Goal: Check status: Check status

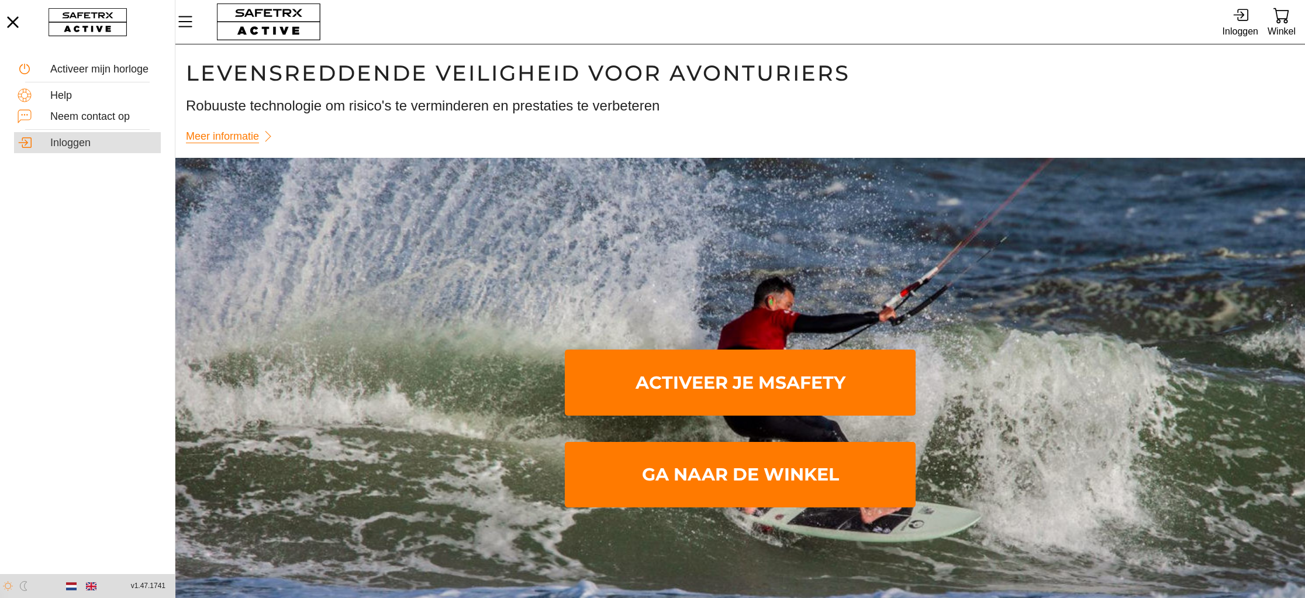
click at [56, 143] on div "Inloggen" at bounding box center [103, 143] width 107 height 13
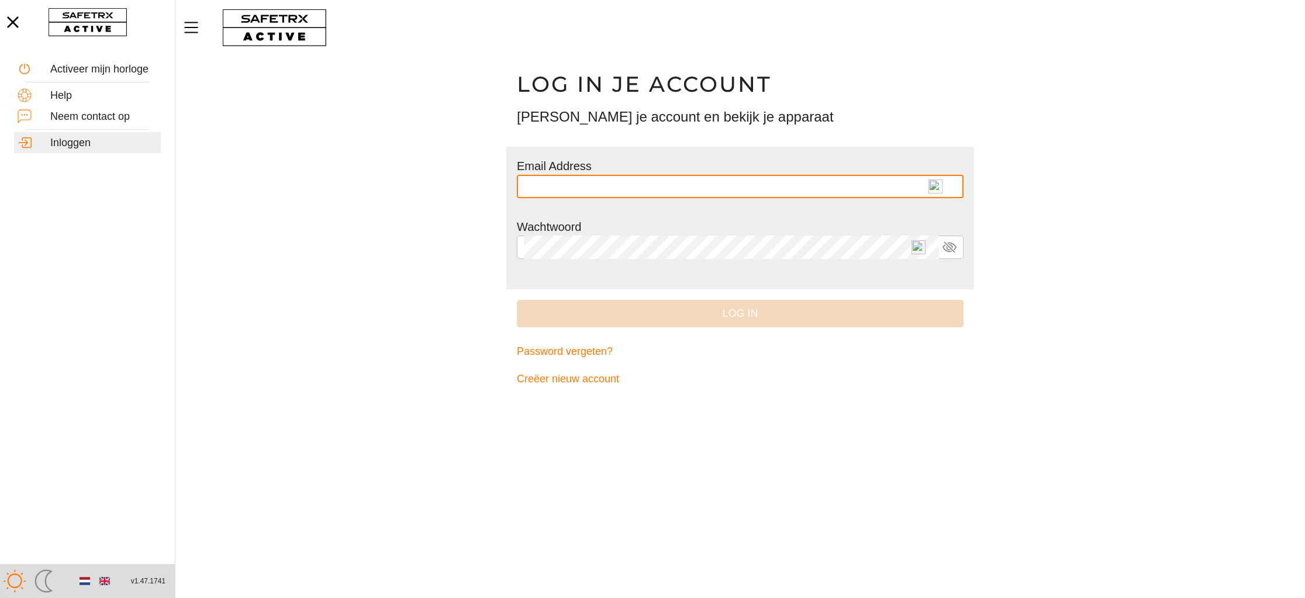
click at [934, 184] on img at bounding box center [935, 186] width 14 height 14
click at [934, 184] on input "text" at bounding box center [740, 186] width 433 height 23
click at [918, 186] on img at bounding box center [918, 186] width 14 height 14
click at [918, 186] on input "* *********" at bounding box center [731, 186] width 415 height 23
type input "**********"
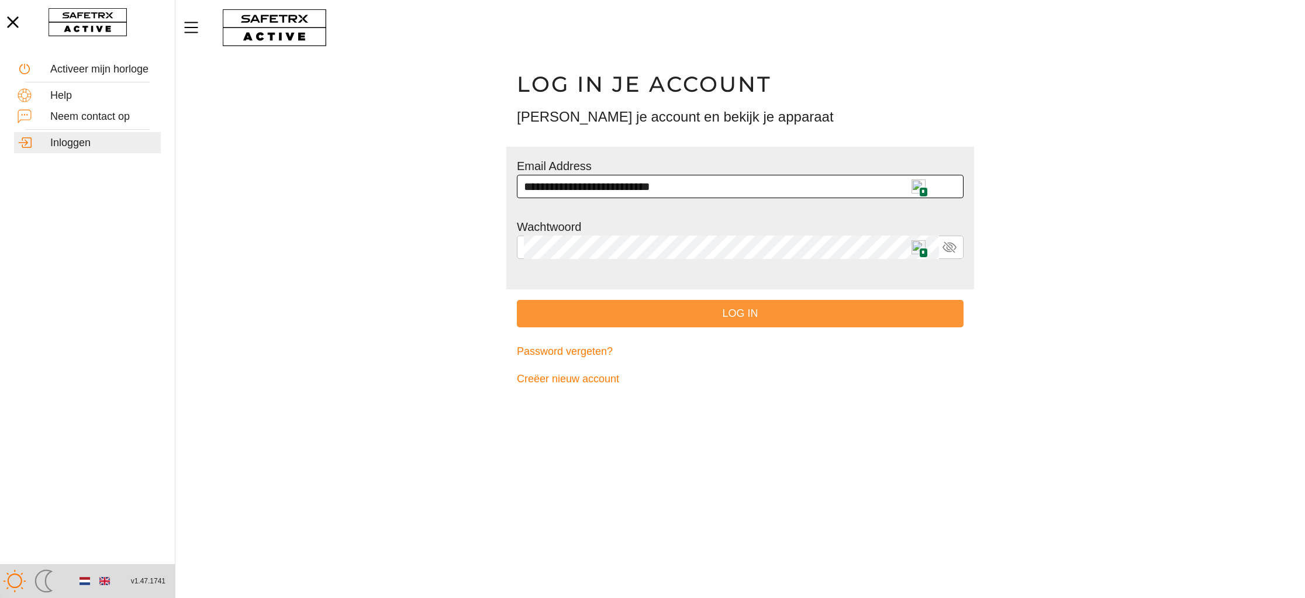
click at [769, 317] on span "Log in" at bounding box center [740, 314] width 428 height 18
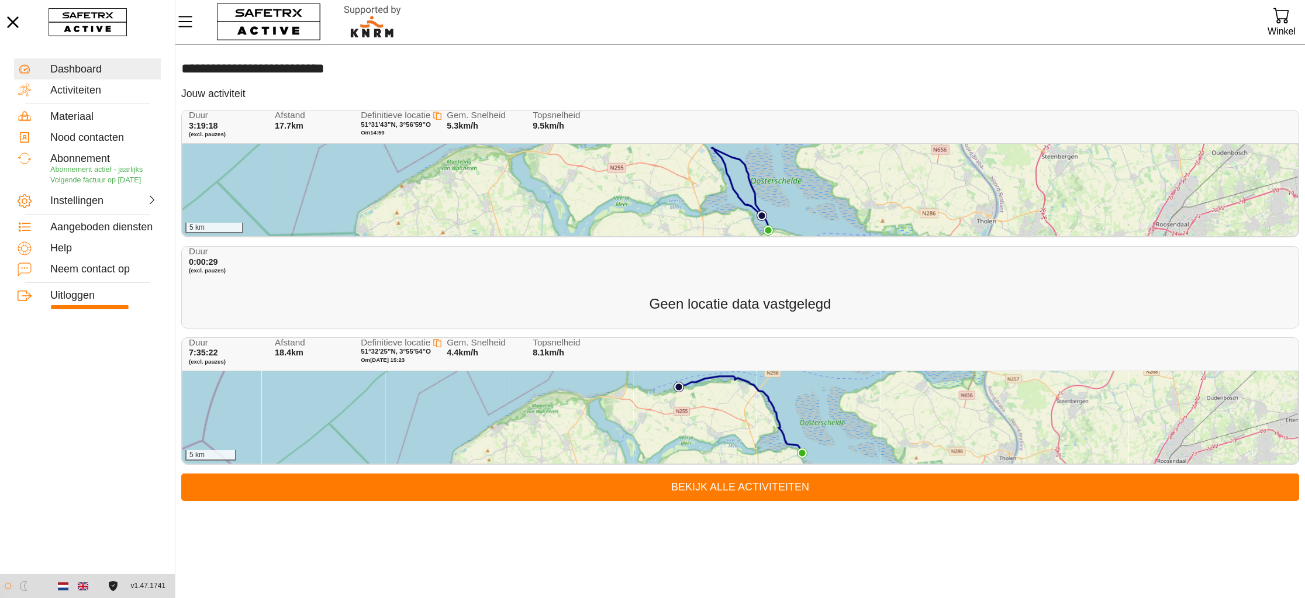
click at [309, 165] on div "5 km" at bounding box center [739, 190] width 1115 height 92
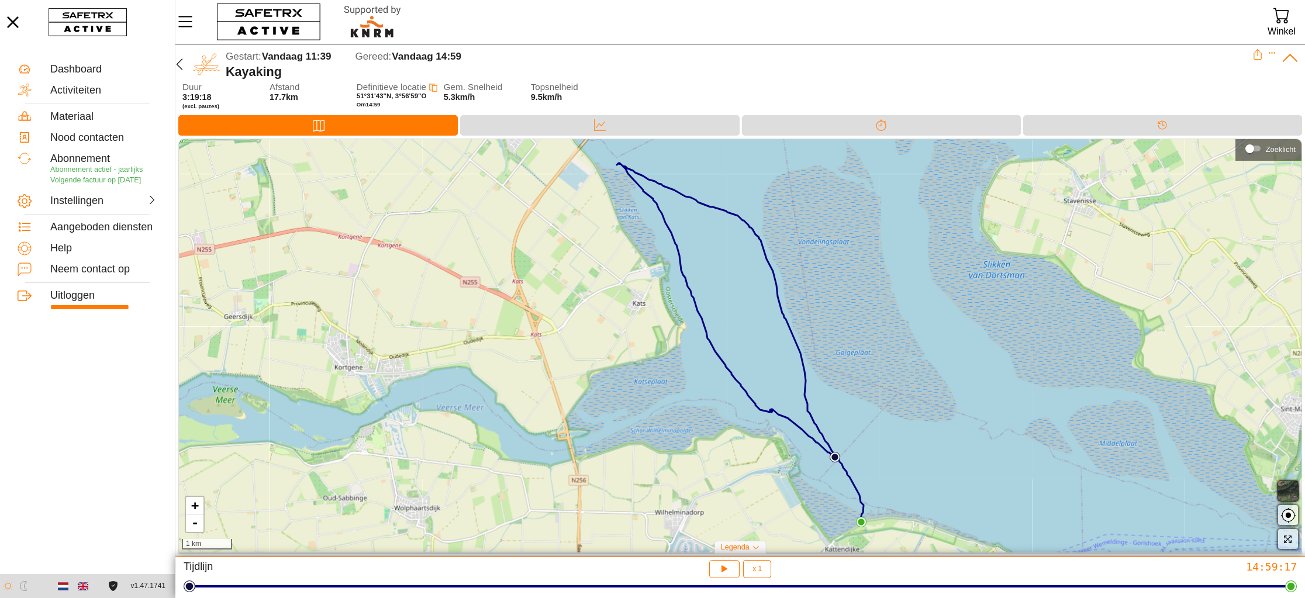
click at [1284, 493] on span "button" at bounding box center [1288, 491] width 14 height 14
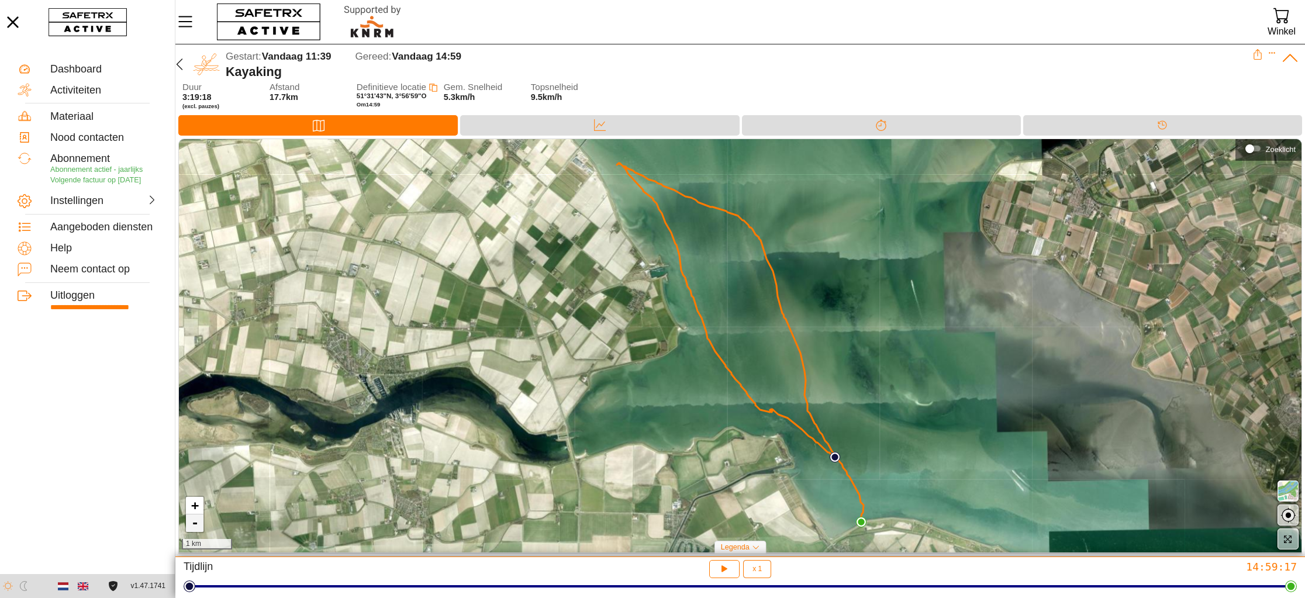
click at [191, 526] on link "-" at bounding box center [195, 523] width 18 height 18
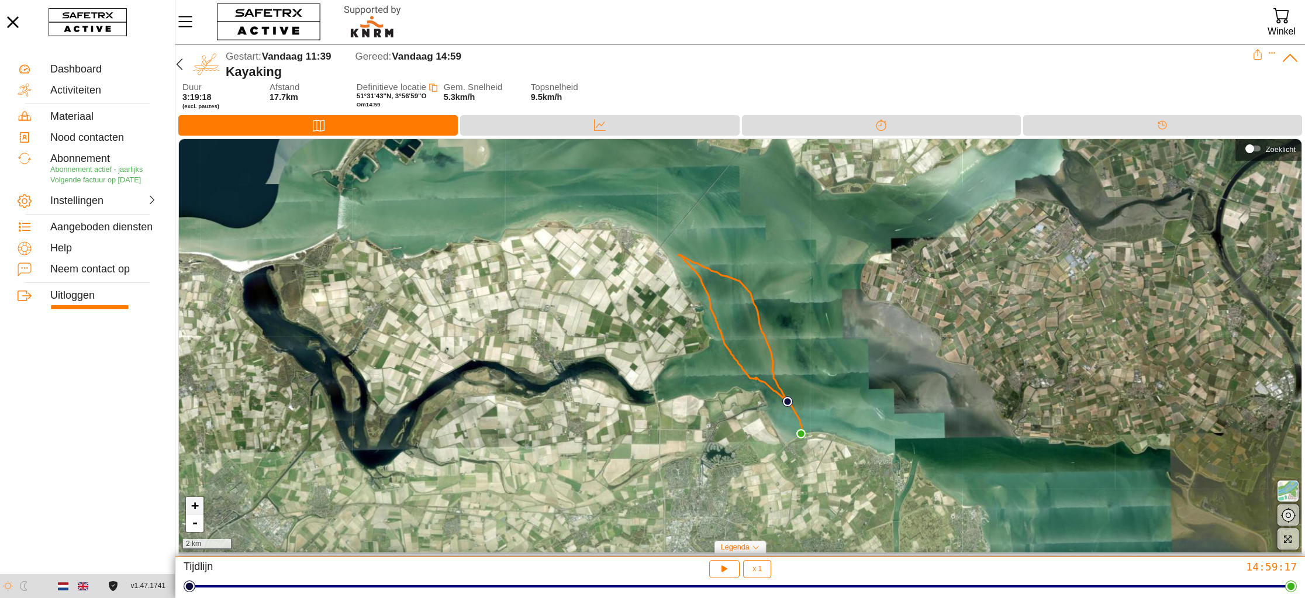
click at [193, 509] on link "+" at bounding box center [195, 506] width 18 height 18
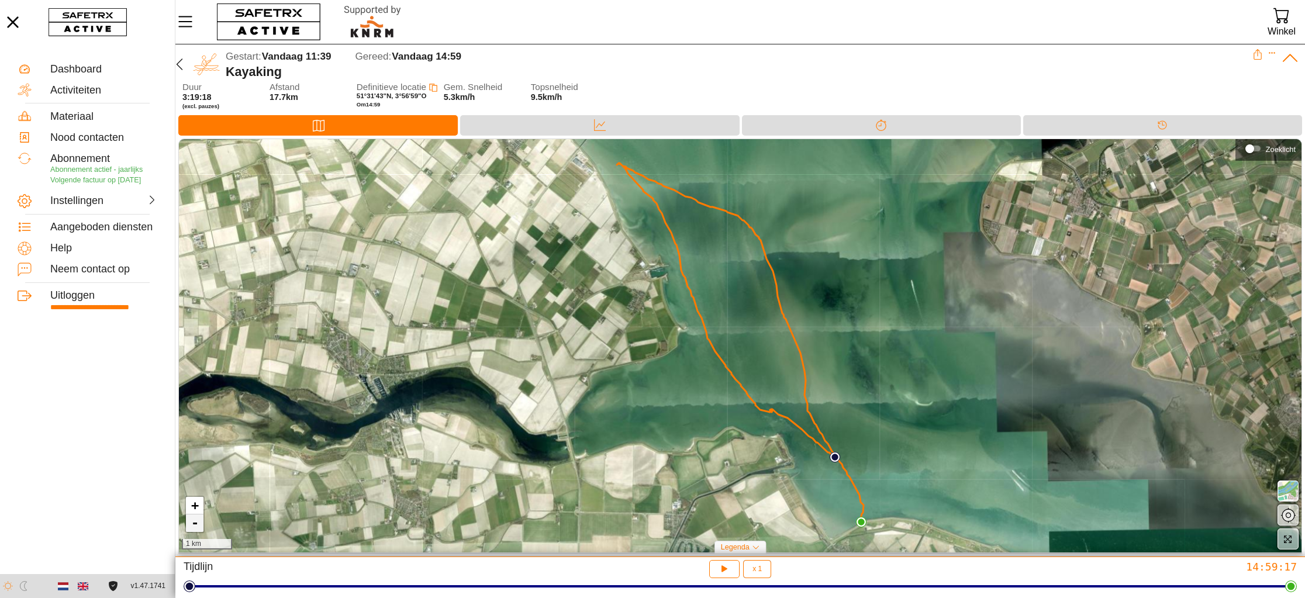
click at [195, 527] on link "-" at bounding box center [195, 523] width 18 height 18
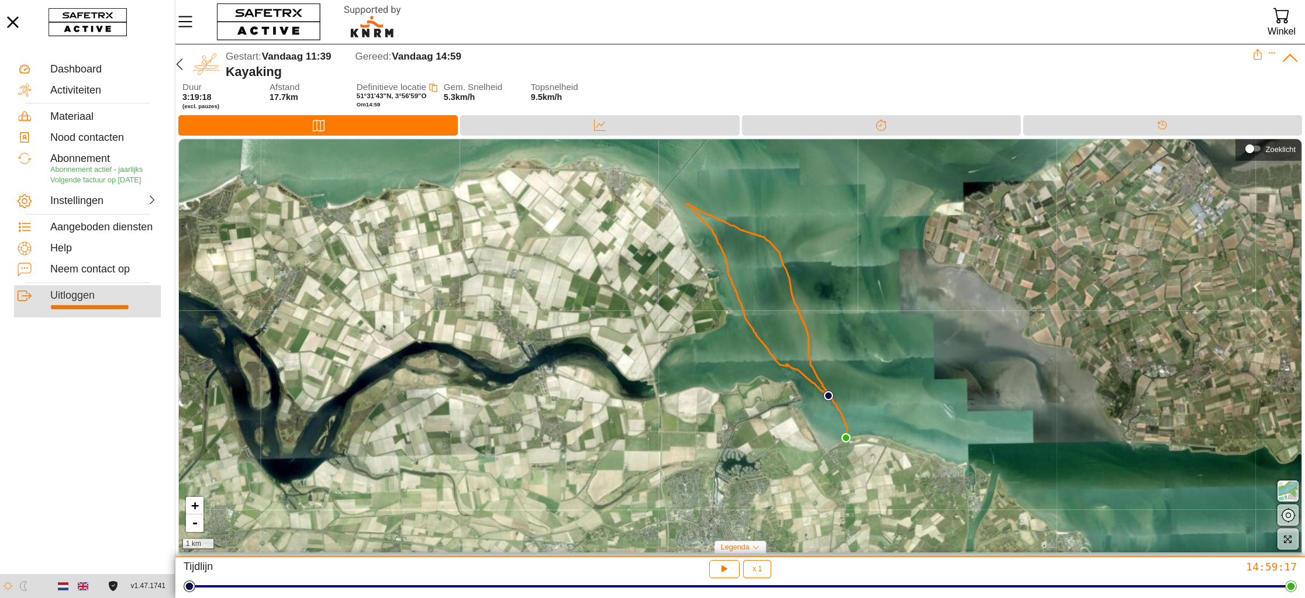
click at [79, 302] on div "Uitloggen" at bounding box center [103, 295] width 107 height 13
